Goal: Find contact information: Find contact information

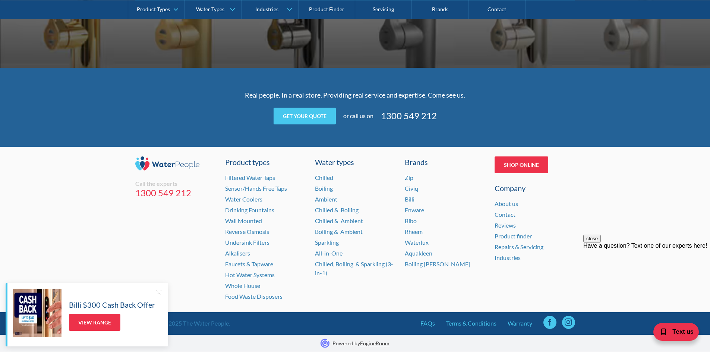
click at [663, 249] on div "Have a question? Text one of our experts here!" at bounding box center [646, 246] width 127 height 7
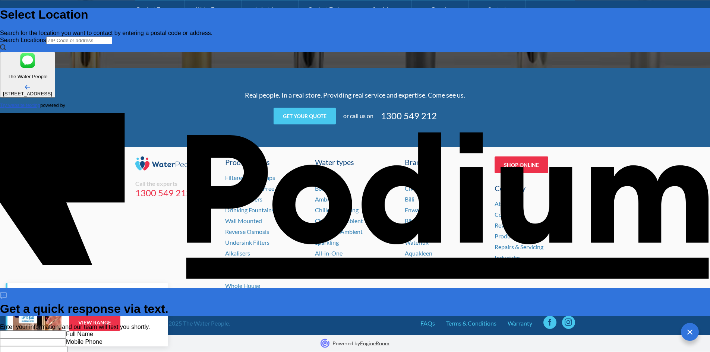
click at [66, 331] on input "text" at bounding box center [33, 335] width 66 height 8
drag, startPoint x: 563, startPoint y: 205, endPoint x: 557, endPoint y: 206, distance: 6.1
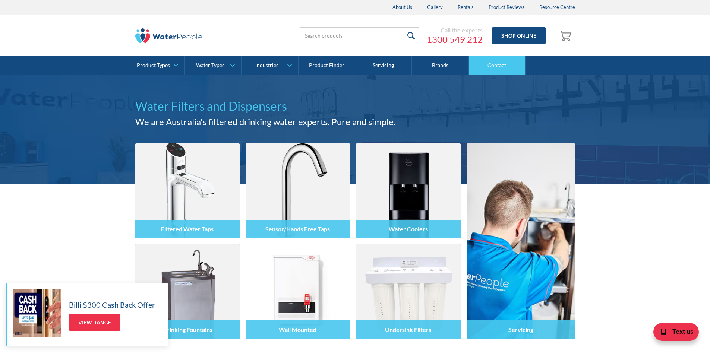
click at [501, 58] on link "Contact" at bounding box center [497, 65] width 57 height 19
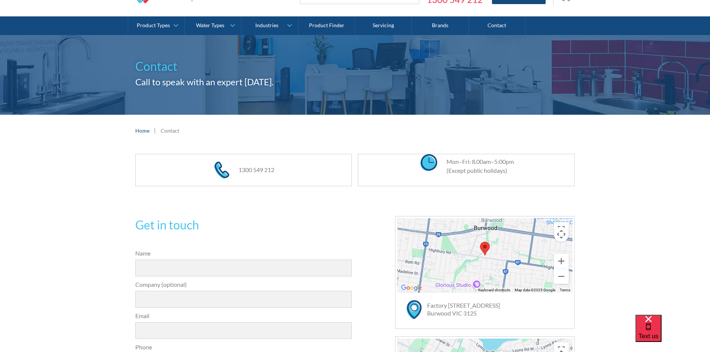
scroll to position [37, 0]
